Goal: Information Seeking & Learning: Learn about a topic

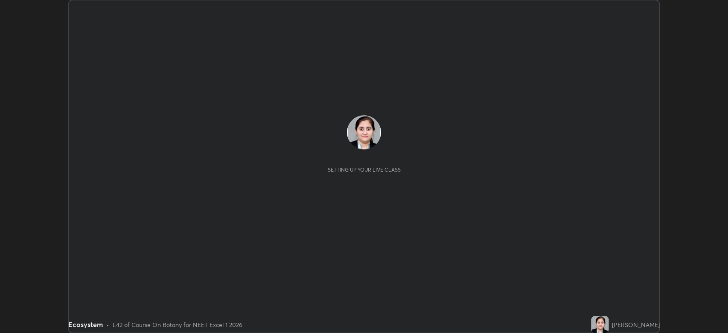
scroll to position [333, 728]
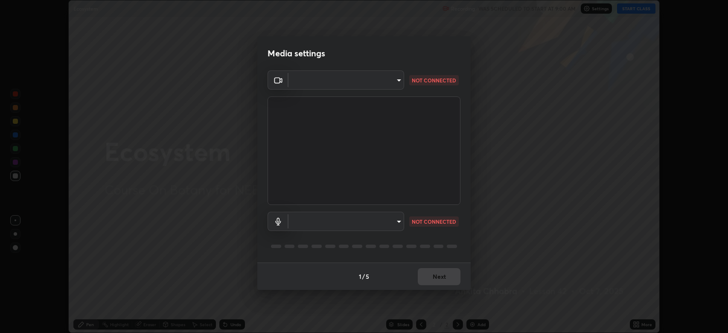
type input "794d03a334ab6cf92daa4269f68d25c817b6d7b5e31d9684855891884d0ab025"
type input "fdb80894c4ebc7df2e002856e42fb67b53546d0361b9f9eb09d9d3152e6861d2"
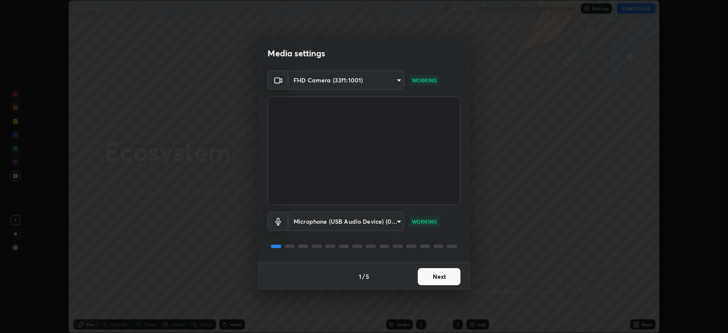
click at [440, 275] on button "Next" at bounding box center [439, 276] width 43 height 17
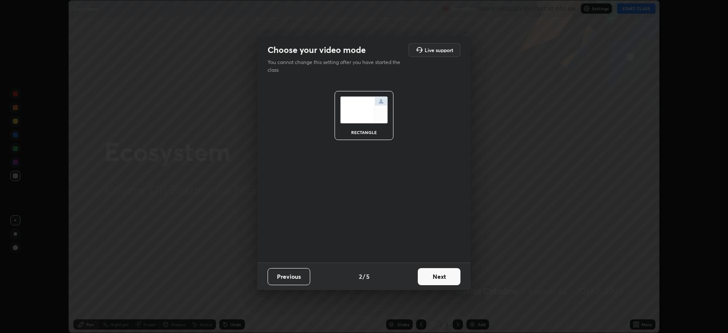
click at [440, 275] on button "Next" at bounding box center [439, 276] width 43 height 17
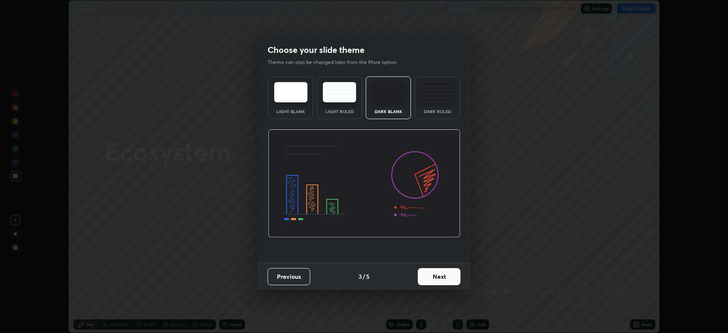
click at [439, 273] on button "Next" at bounding box center [439, 276] width 43 height 17
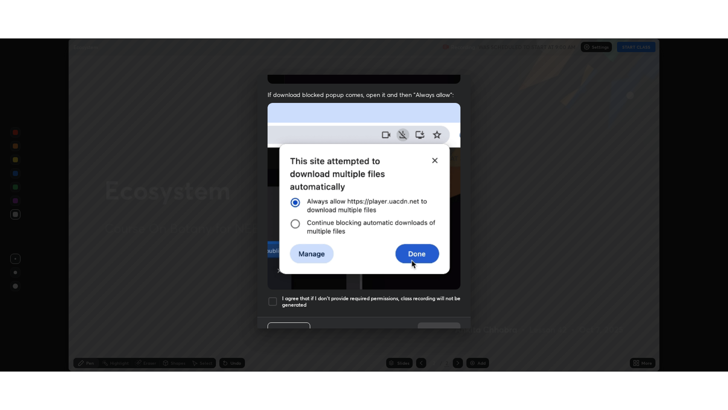
scroll to position [173, 0]
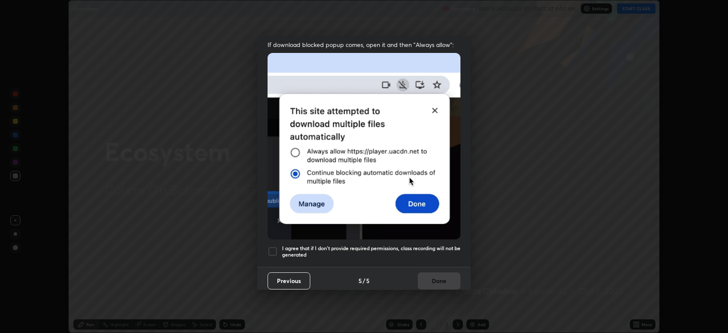
click at [273, 248] on div at bounding box center [272, 251] width 10 height 10
click at [441, 274] on button "Done" at bounding box center [439, 280] width 43 height 17
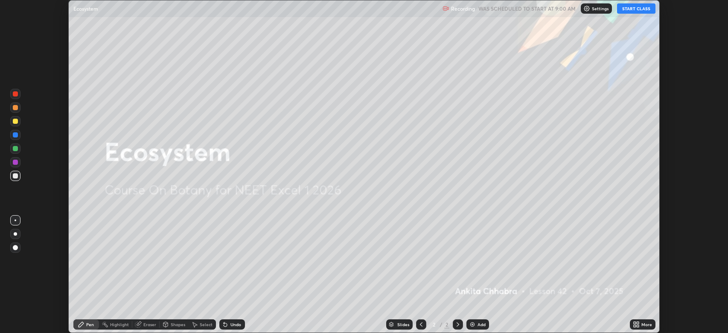
click at [626, 6] on button "START CLASS" at bounding box center [636, 8] width 38 height 10
click at [479, 323] on div "Add" at bounding box center [481, 324] width 8 height 4
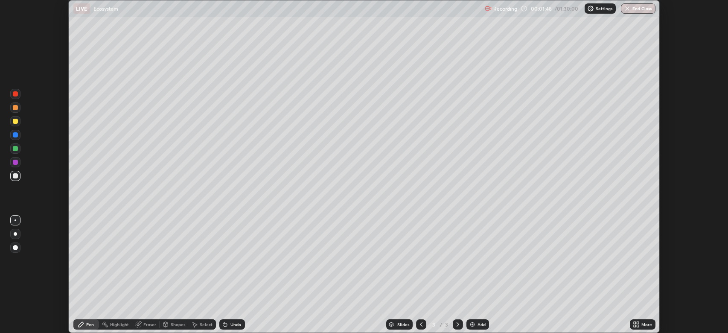
click at [421, 323] on icon at bounding box center [421, 324] width 7 height 7
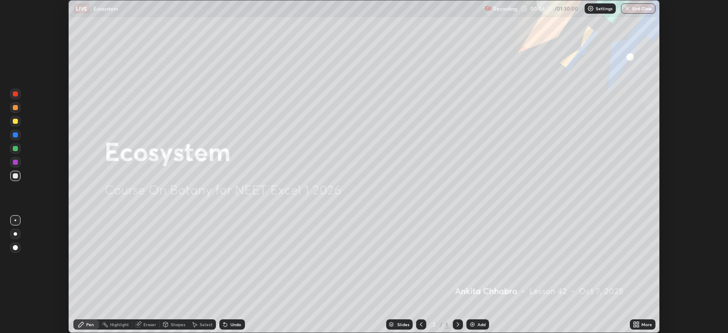
click at [633, 321] on icon at bounding box center [636, 324] width 7 height 7
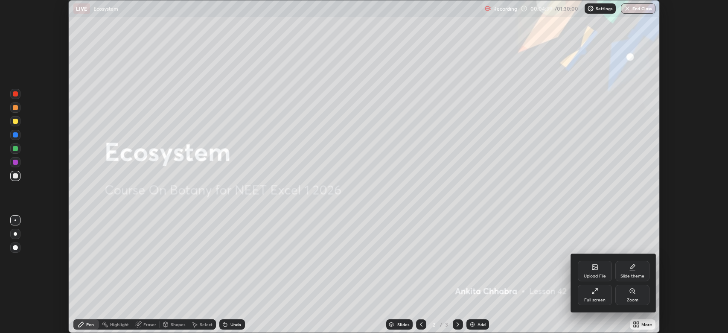
click at [594, 295] on div "Full screen" at bounding box center [595, 295] width 34 height 20
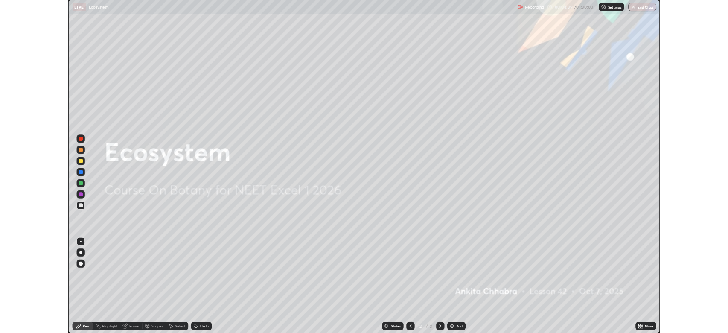
scroll to position [410, 728]
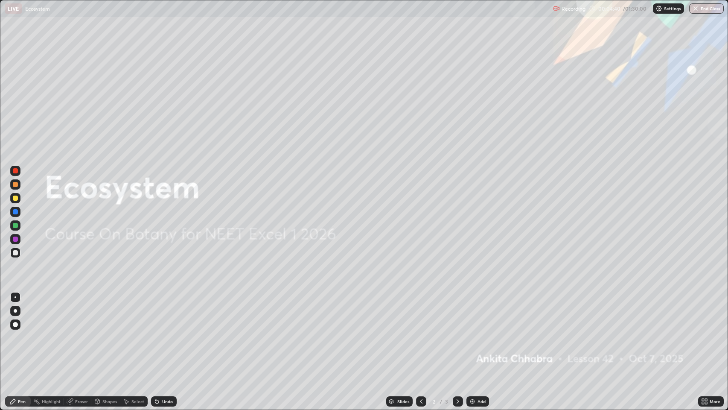
click at [457, 332] on icon at bounding box center [457, 401] width 7 height 7
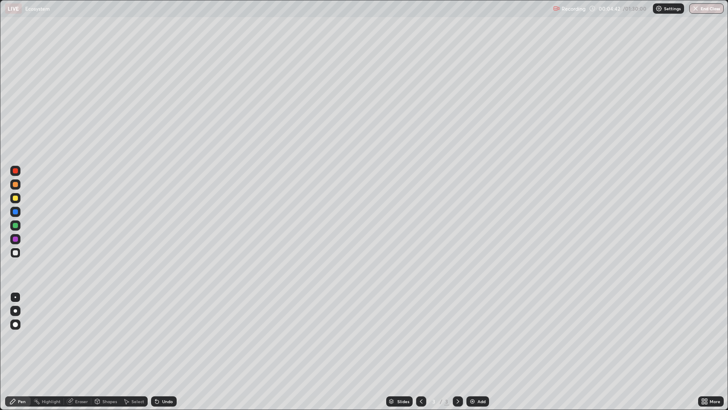
click at [18, 311] on div at bounding box center [15, 310] width 10 height 10
click at [16, 171] on div at bounding box center [15, 170] width 5 height 5
click at [15, 253] on div at bounding box center [15, 252] width 5 height 5
click at [169, 332] on div "Undo" at bounding box center [167, 401] width 11 height 4
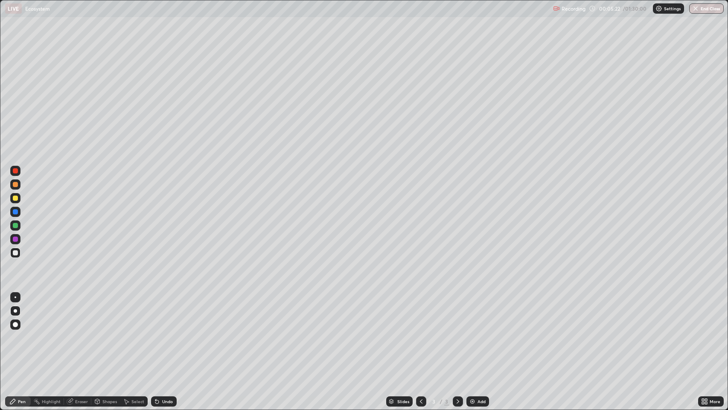
click at [166, 332] on div "Undo" at bounding box center [167, 401] width 11 height 4
click at [163, 332] on div "Undo" at bounding box center [164, 401] width 26 height 10
click at [167, 332] on div "Undo" at bounding box center [167, 401] width 11 height 4
click at [17, 186] on div at bounding box center [15, 184] width 5 height 5
click at [15, 212] on div at bounding box center [15, 211] width 5 height 5
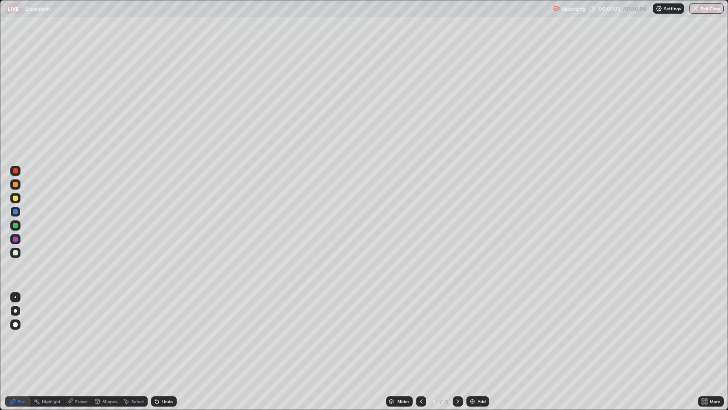
click at [166, 332] on div "Undo" at bounding box center [167, 401] width 11 height 4
click at [160, 332] on div "Undo" at bounding box center [164, 401] width 26 height 10
click at [475, 332] on div "Add" at bounding box center [477, 401] width 23 height 10
click at [15, 253] on div at bounding box center [15, 252] width 5 height 5
click at [156, 332] on icon at bounding box center [156, 401] width 3 height 3
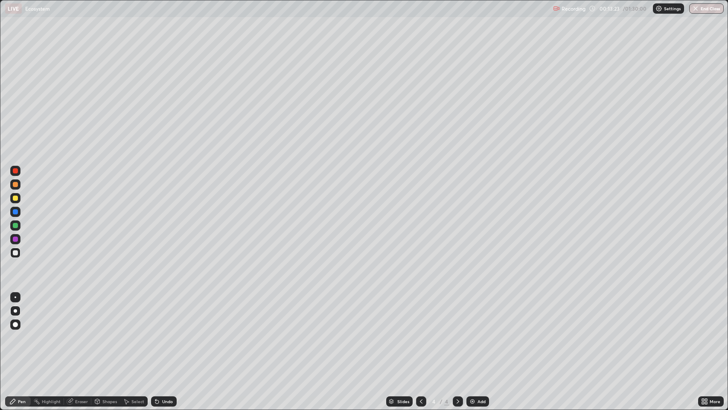
click at [156, 332] on icon at bounding box center [156, 401] width 3 height 3
click at [17, 226] on div at bounding box center [15, 225] width 5 height 5
click at [15, 253] on div at bounding box center [15, 252] width 5 height 5
click at [164, 332] on div "Undo" at bounding box center [167, 401] width 11 height 4
click at [15, 184] on div at bounding box center [15, 184] width 5 height 5
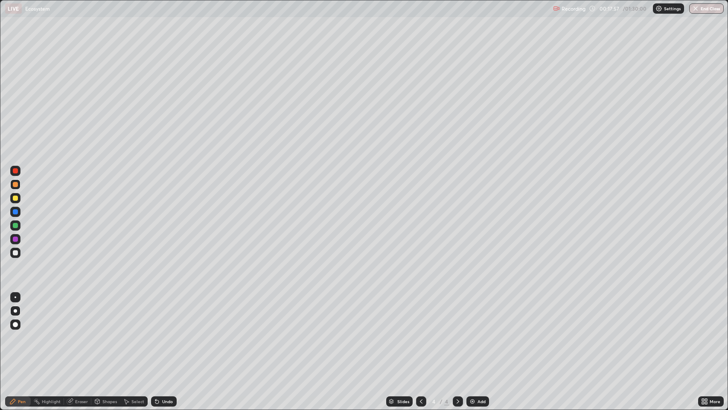
click at [472, 332] on img at bounding box center [472, 401] width 7 height 7
click at [169, 332] on div "Undo" at bounding box center [164, 401] width 26 height 10
click at [171, 332] on div "Undo" at bounding box center [164, 401] width 26 height 10
click at [15, 239] on div at bounding box center [15, 238] width 5 height 5
click at [15, 253] on div at bounding box center [15, 252] width 5 height 5
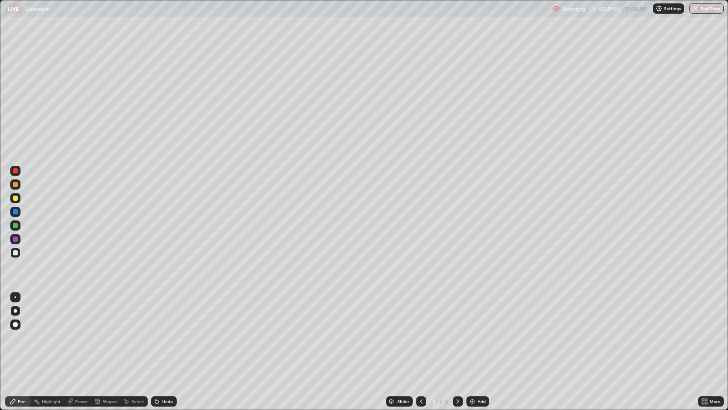
click at [167, 332] on div "Undo" at bounding box center [167, 401] width 11 height 4
click at [15, 227] on div at bounding box center [15, 225] width 5 height 5
click at [705, 332] on icon at bounding box center [704, 401] width 7 height 7
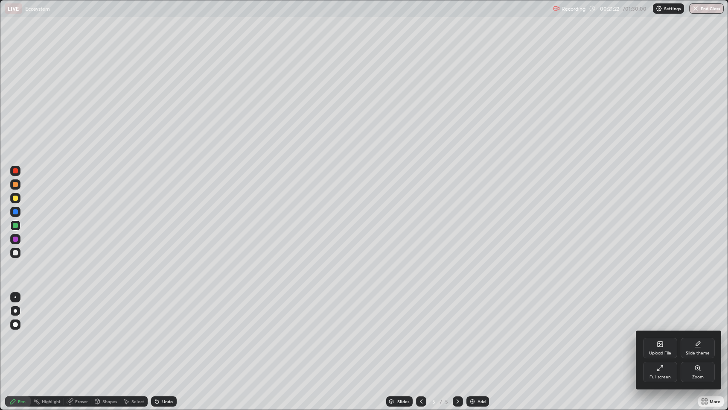
click at [653, 332] on div "Full screen" at bounding box center [659, 377] width 21 height 4
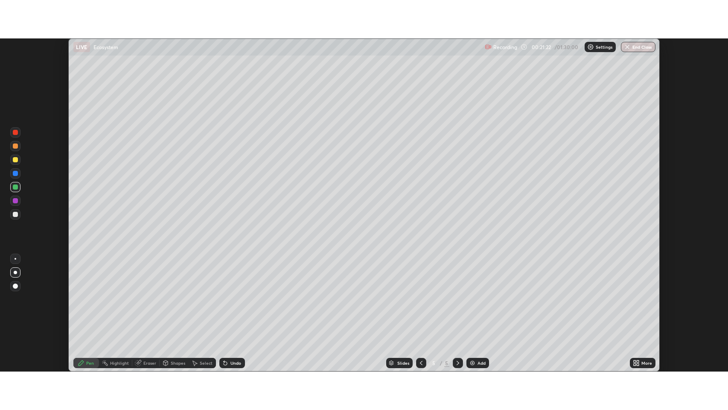
scroll to position [42327, 41932]
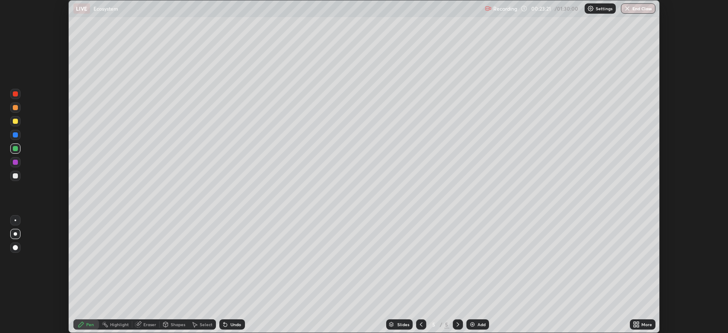
click at [477, 324] on div "Add" at bounding box center [481, 324] width 8 height 4
click at [15, 121] on div at bounding box center [15, 121] width 5 height 5
click at [16, 163] on div at bounding box center [15, 162] width 5 height 5
click at [638, 323] on icon at bounding box center [637, 323] width 2 height 2
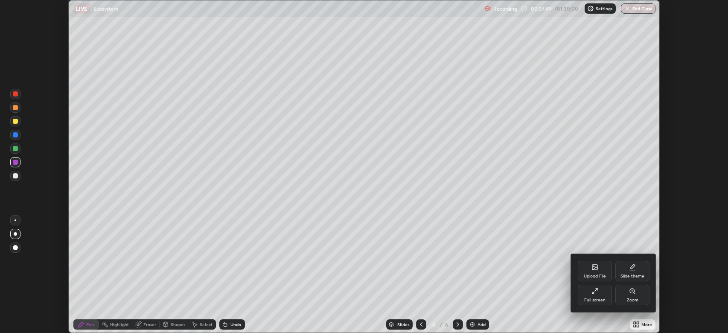
click at [596, 296] on div "Full screen" at bounding box center [595, 295] width 34 height 20
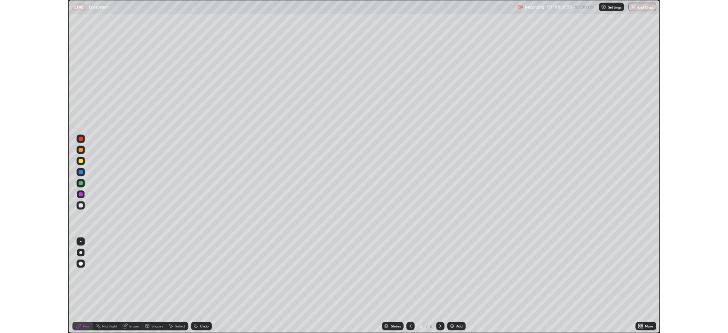
scroll to position [410, 728]
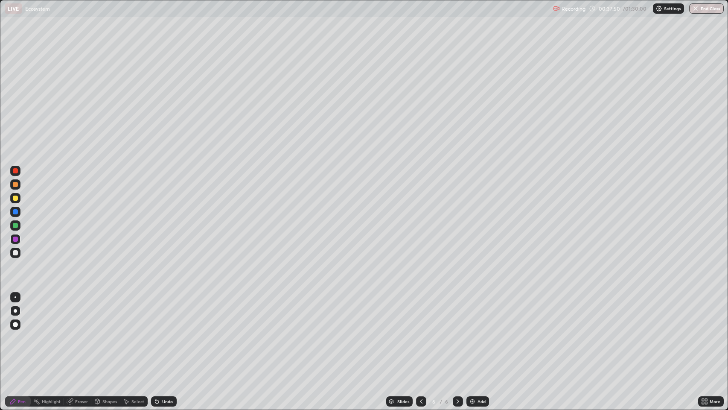
click at [480, 332] on div "Add" at bounding box center [481, 401] width 8 height 4
click at [16, 225] on div at bounding box center [15, 225] width 5 height 5
click at [16, 211] on div at bounding box center [15, 211] width 5 height 5
click at [15, 239] on div at bounding box center [15, 238] width 5 height 5
click at [15, 212] on div at bounding box center [15, 211] width 5 height 5
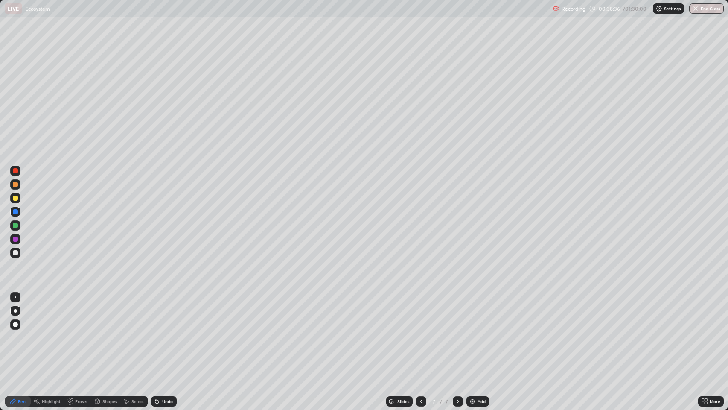
click at [15, 198] on div at bounding box center [15, 197] width 5 height 5
click at [17, 212] on div at bounding box center [15, 211] width 5 height 5
click at [15, 253] on div at bounding box center [15, 252] width 5 height 5
click at [477, 332] on div "Add" at bounding box center [481, 401] width 8 height 4
click at [18, 253] on div at bounding box center [15, 252] width 10 height 10
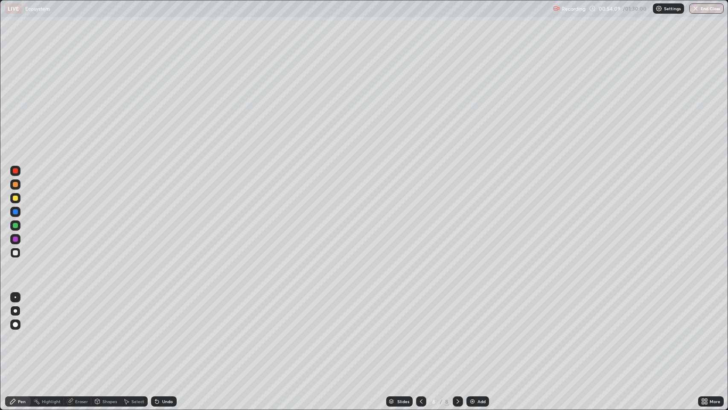
click at [17, 311] on div at bounding box center [15, 310] width 10 height 10
click at [420, 332] on icon at bounding box center [421, 401] width 7 height 7
click at [456, 332] on icon at bounding box center [457, 401] width 7 height 7
click at [16, 225] on div at bounding box center [15, 225] width 5 height 5
click at [709, 332] on div "More" at bounding box center [711, 401] width 26 height 10
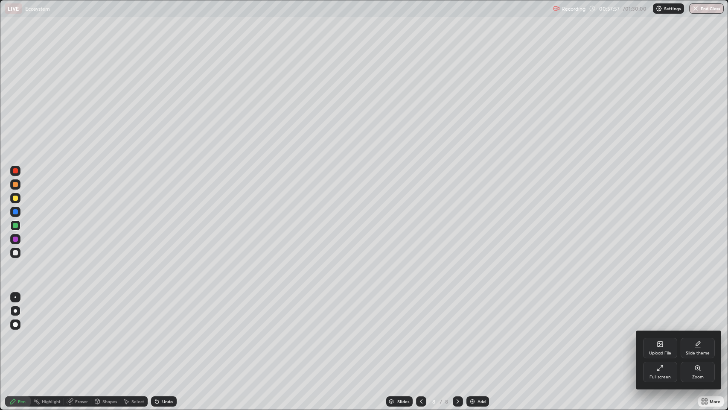
click at [653, 332] on div "Full screen" at bounding box center [660, 371] width 34 height 20
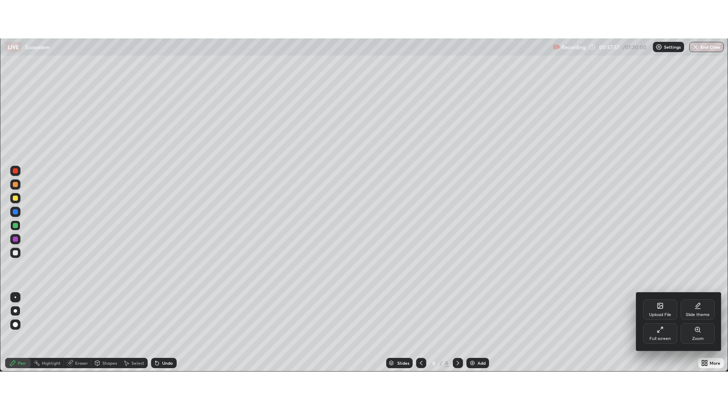
scroll to position [42327, 41932]
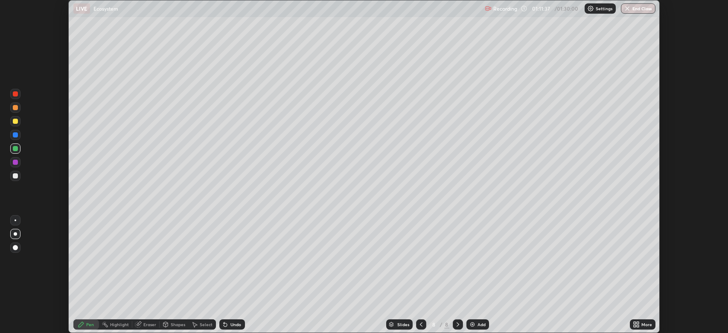
click at [635, 325] on icon at bounding box center [635, 326] width 2 height 2
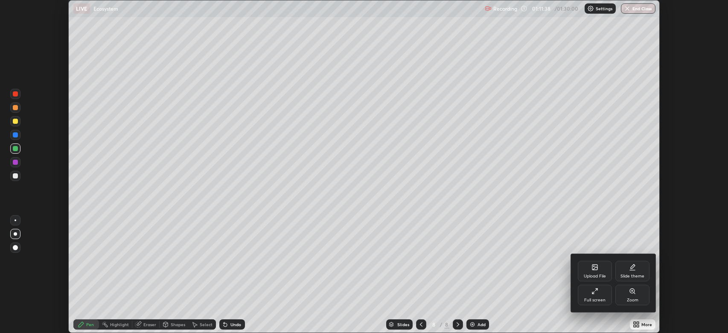
click at [596, 298] on div "Full screen" at bounding box center [594, 300] width 21 height 4
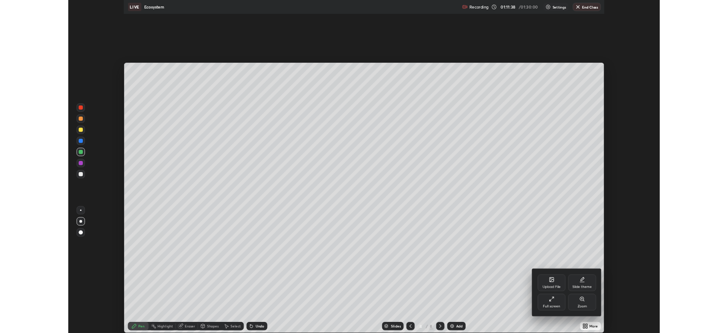
scroll to position [410, 728]
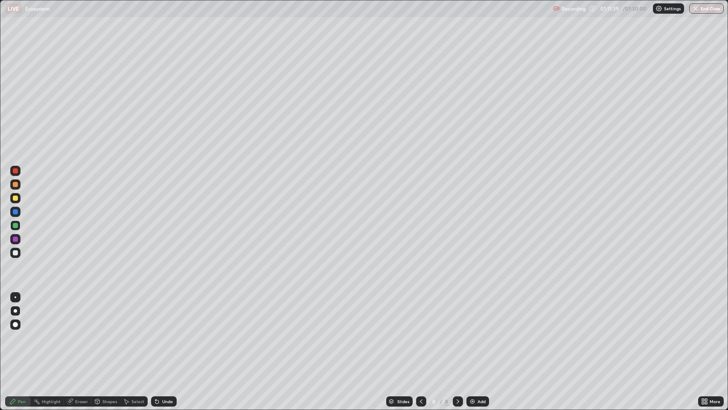
click at [476, 332] on div "Add" at bounding box center [477, 401] width 23 height 10
click at [17, 185] on div at bounding box center [15, 184] width 5 height 5
click at [19, 225] on div at bounding box center [15, 225] width 10 height 10
click at [703, 332] on icon at bounding box center [704, 401] width 7 height 7
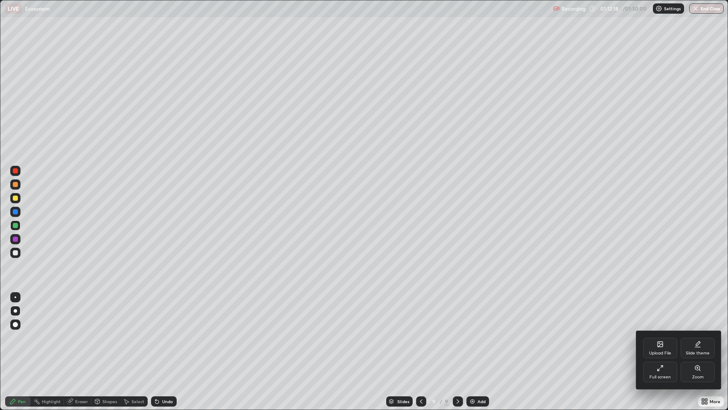
click at [662, 332] on div "Full screen" at bounding box center [660, 371] width 34 height 20
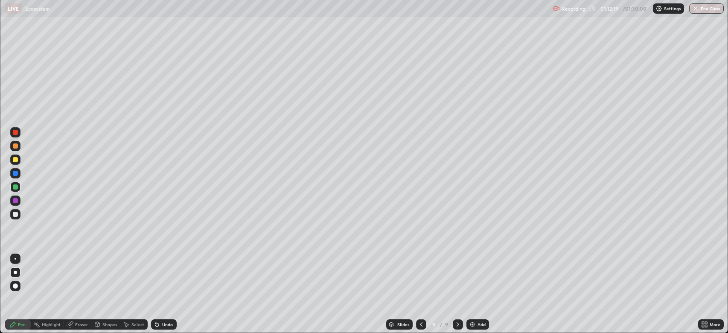
scroll to position [42327, 41932]
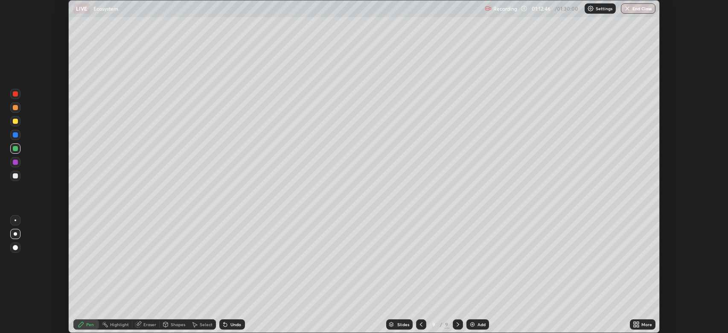
click at [16, 176] on div at bounding box center [15, 175] width 5 height 5
click at [15, 135] on div at bounding box center [15, 134] width 5 height 5
click at [15, 148] on div at bounding box center [15, 148] width 5 height 5
click at [16, 176] on div at bounding box center [15, 175] width 5 height 5
click at [15, 162] on div at bounding box center [15, 162] width 5 height 5
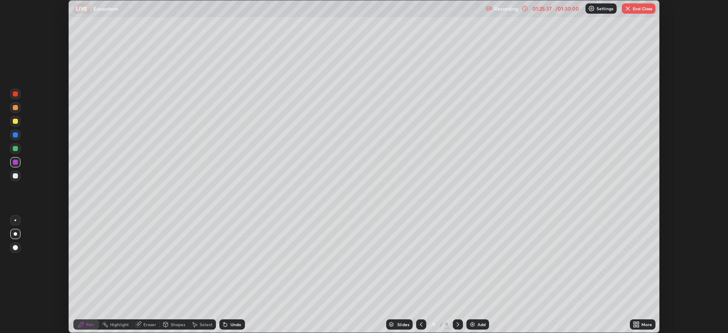
click at [631, 9] on button "End Class" at bounding box center [639, 8] width 34 height 10
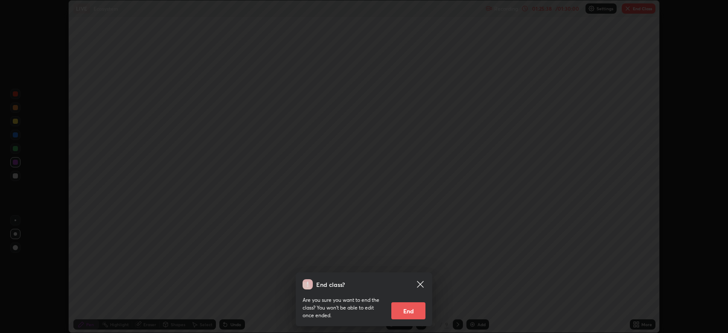
click at [407, 306] on button "End" at bounding box center [408, 310] width 34 height 17
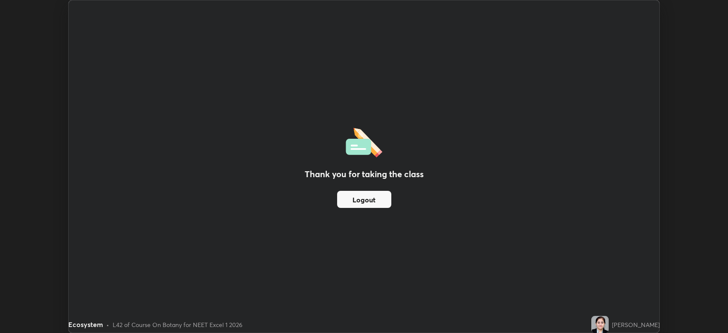
click at [377, 200] on button "Logout" at bounding box center [364, 199] width 54 height 17
